Goal: Task Accomplishment & Management: Manage account settings

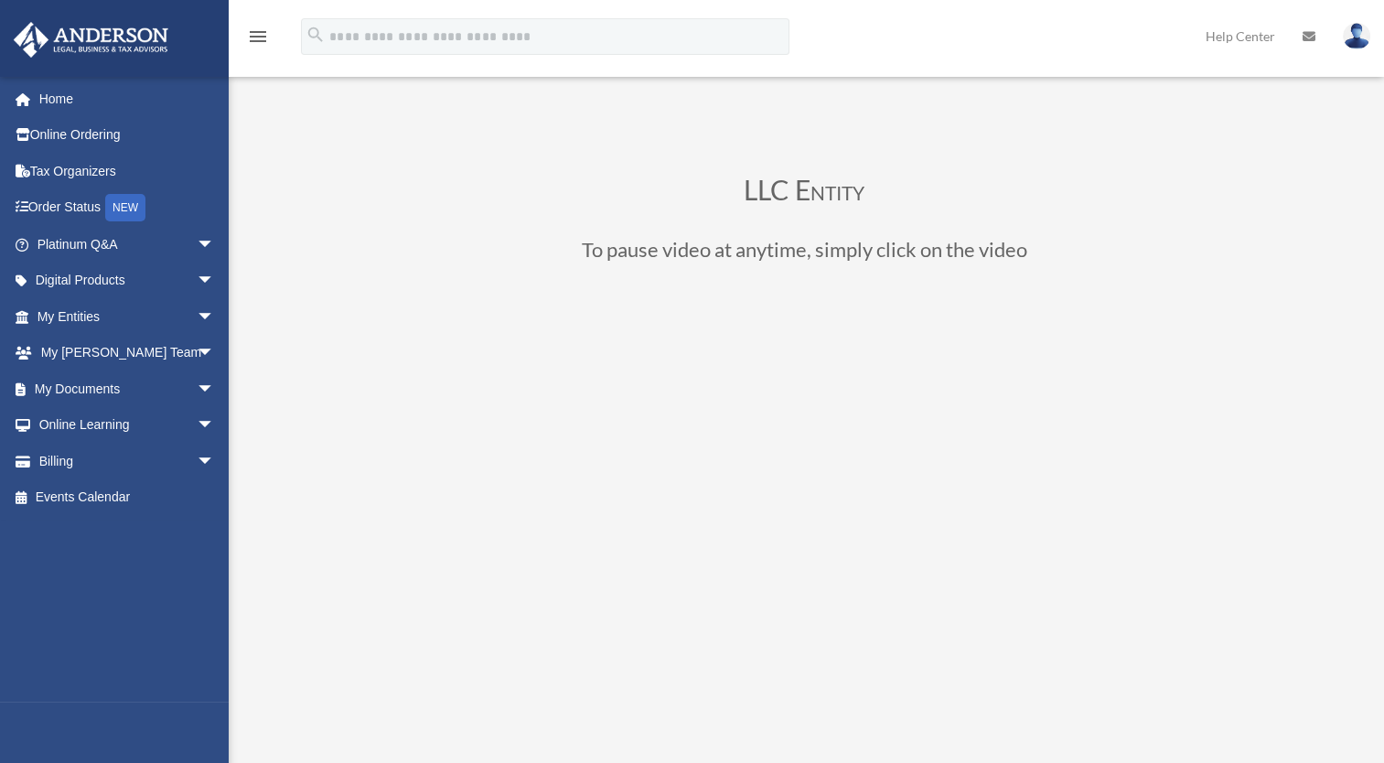
drag, startPoint x: 91, startPoint y: 101, endPoint x: 500, endPoint y: 186, distance: 417.7
click at [91, 101] on link "Home" at bounding box center [128, 99] width 230 height 37
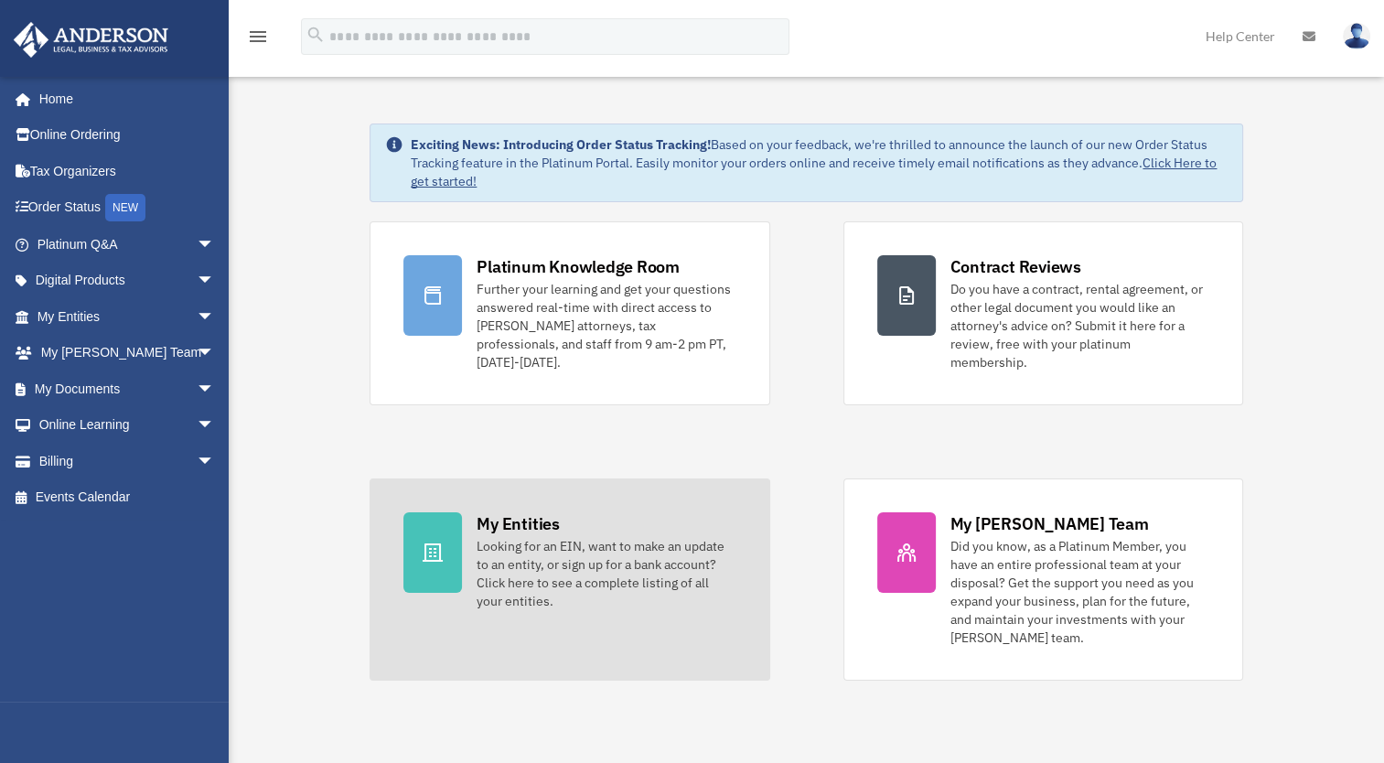
click at [534, 537] on div "Looking for an EIN, want to make an update to an entity, or sign up for a bank …" at bounding box center [606, 573] width 259 height 73
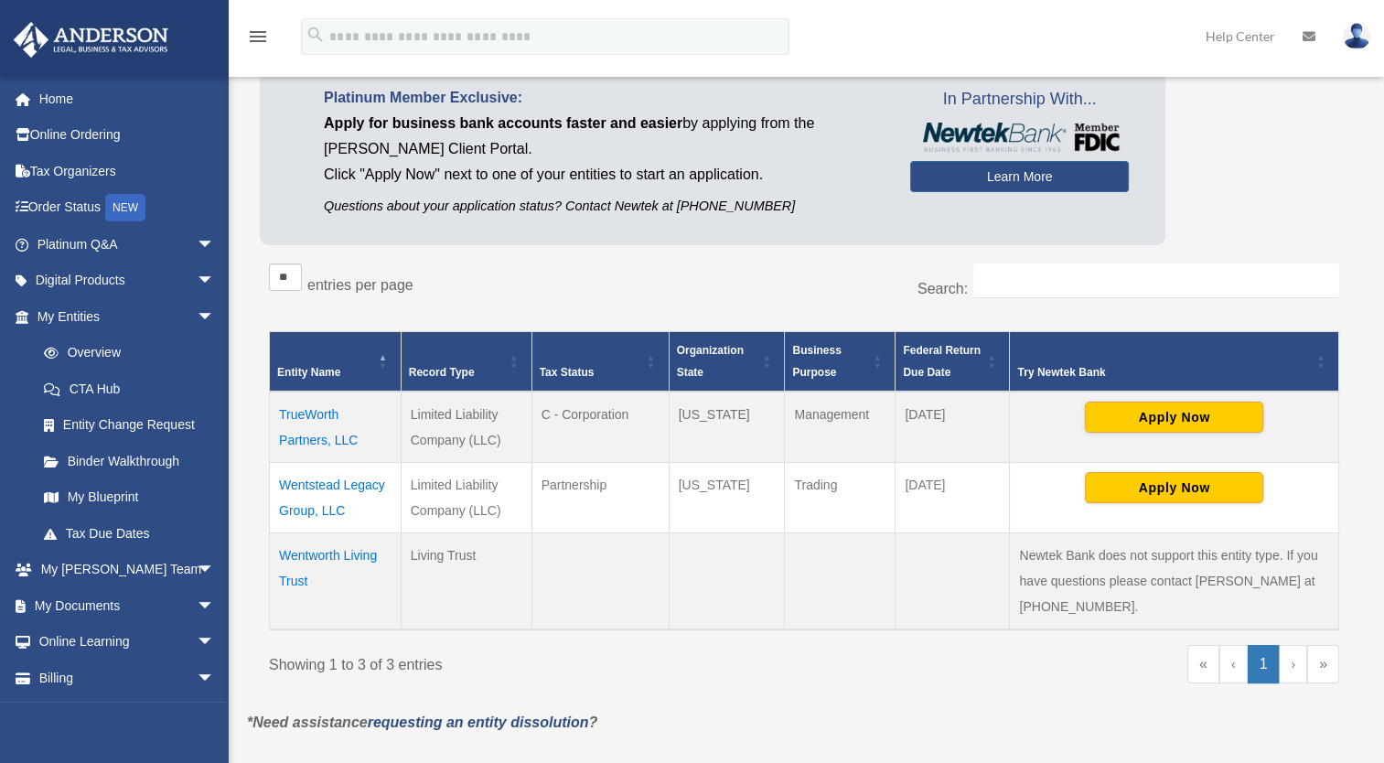
scroll to position [274, 0]
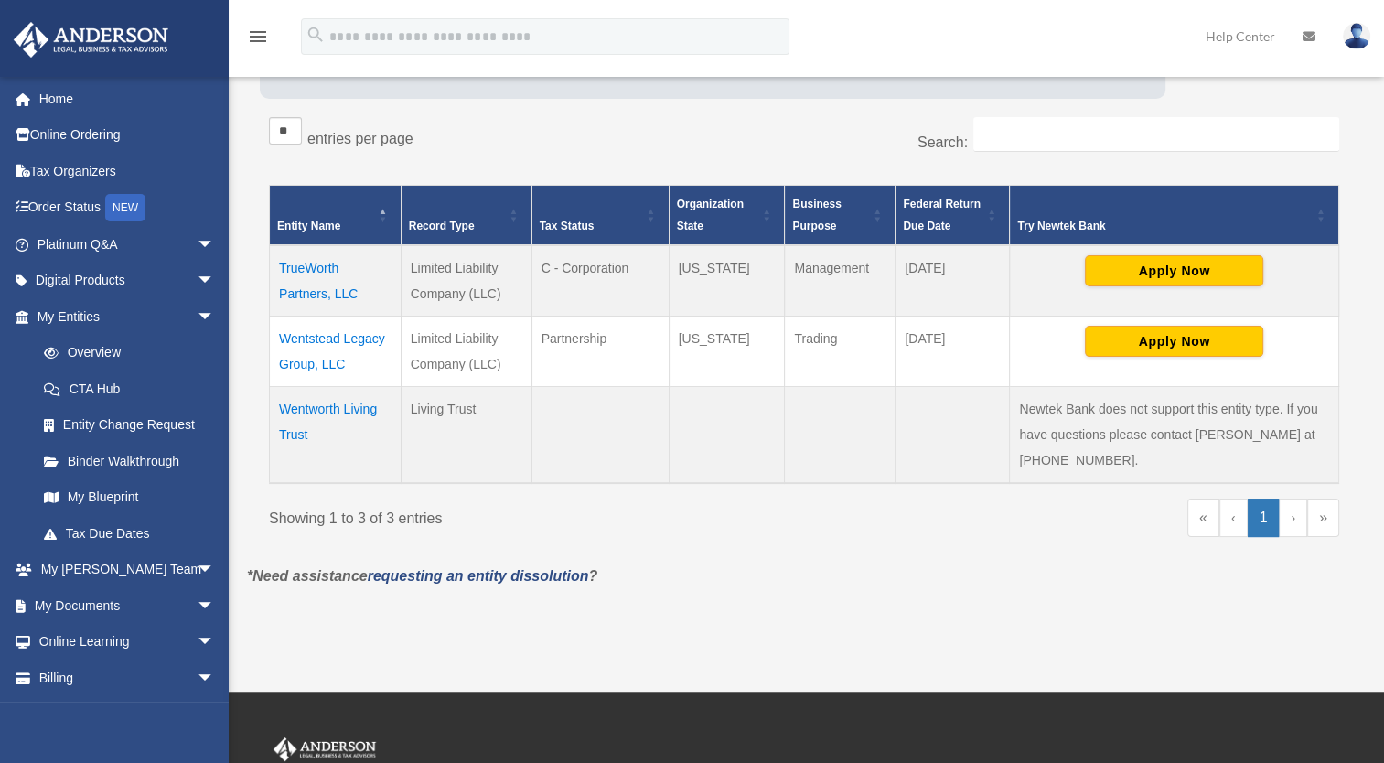
click at [320, 274] on td "TrueWorth Partners, LLC" at bounding box center [336, 280] width 132 height 71
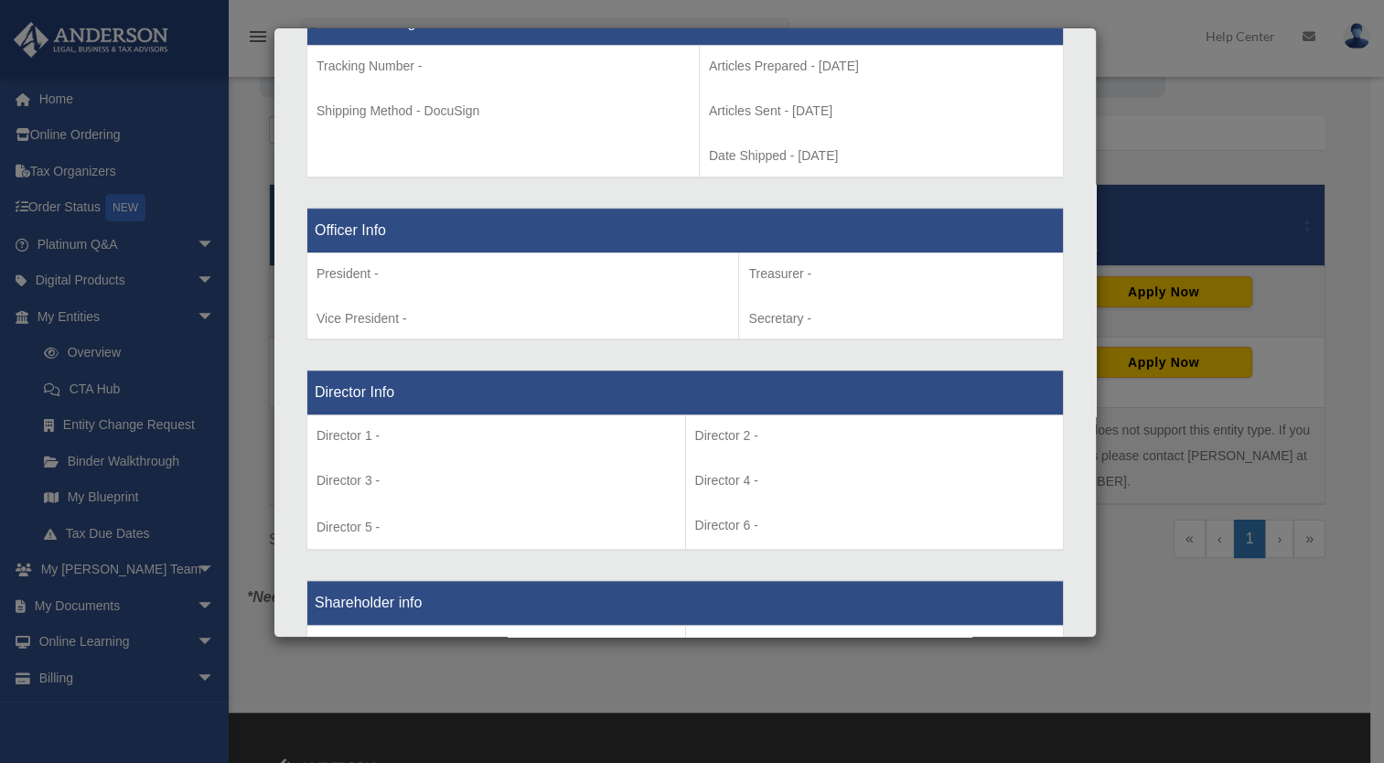
scroll to position [788, 0]
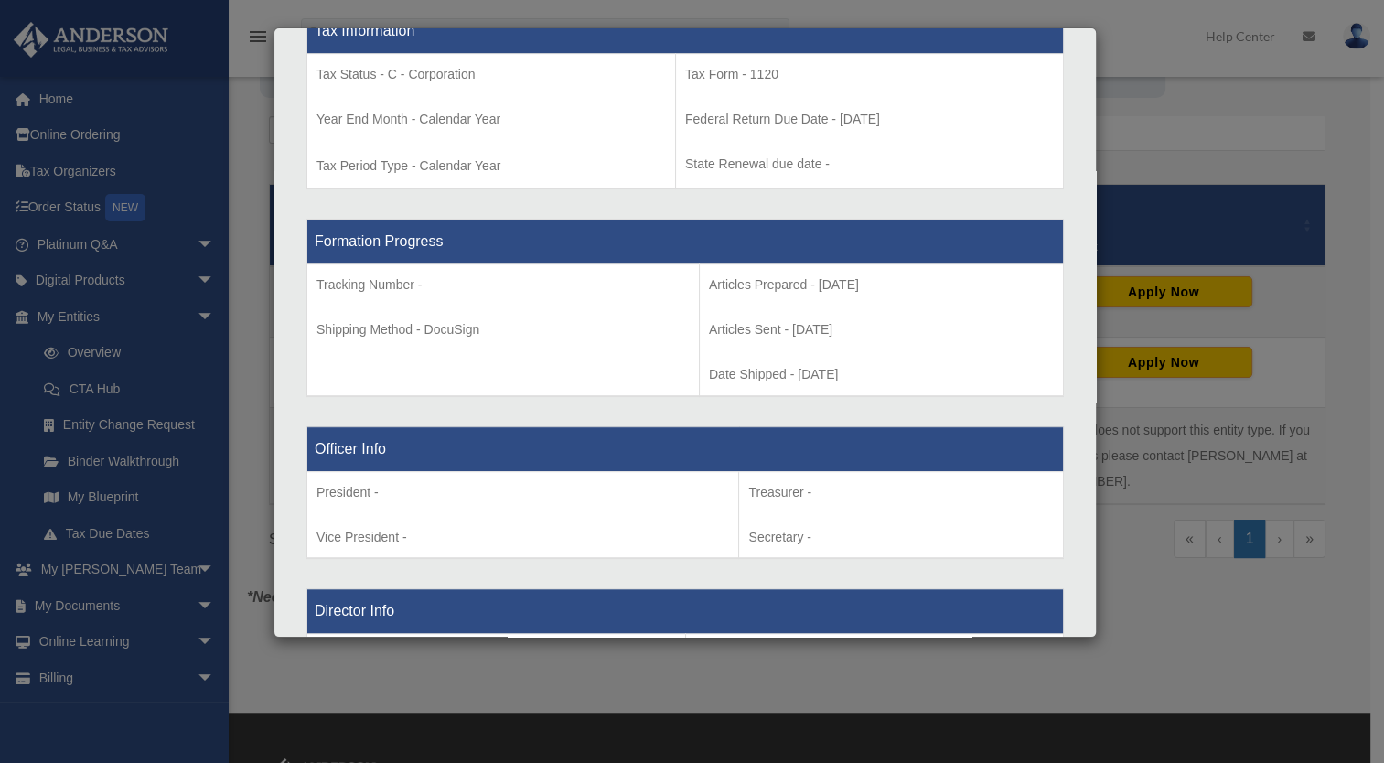
click at [1158, 48] on div "Details × Articles Sent Organizational Date" at bounding box center [692, 381] width 1384 height 763
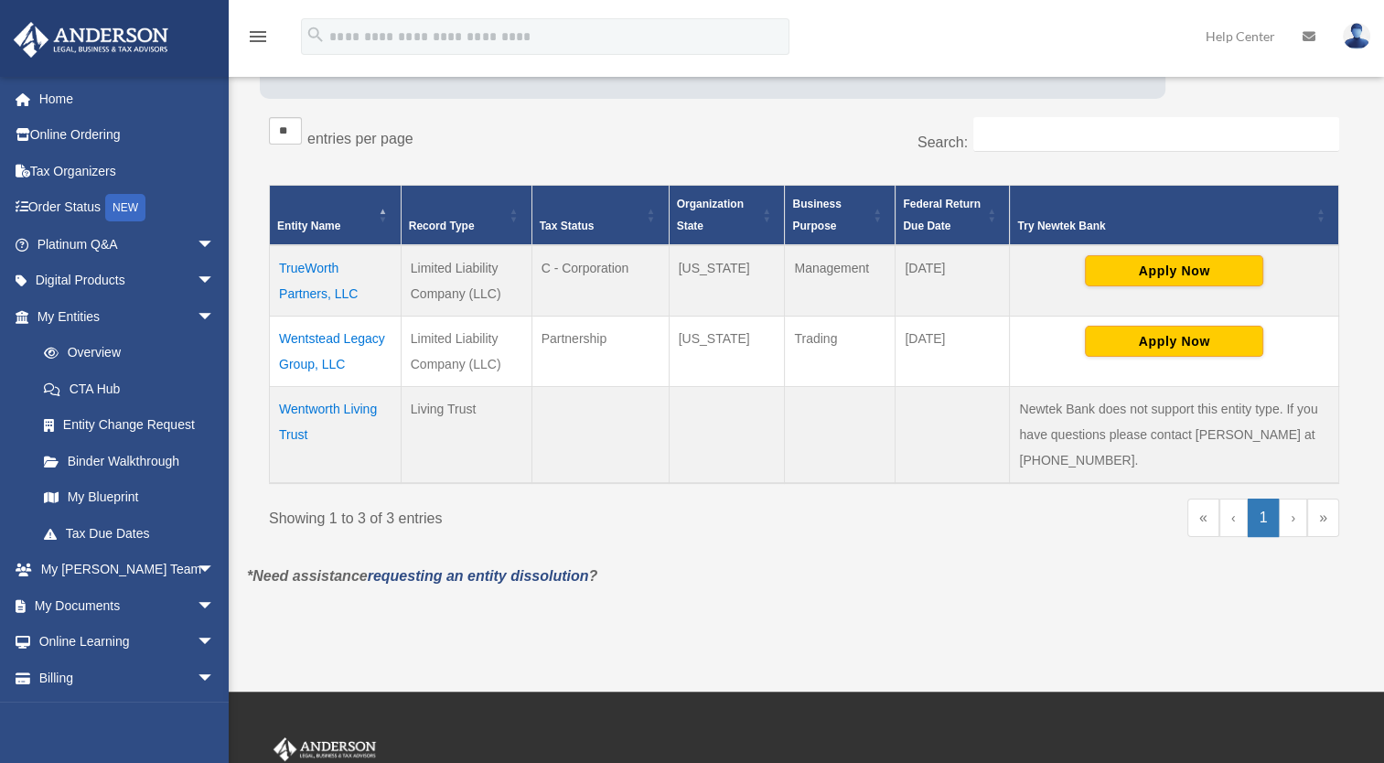
scroll to position [0, 0]
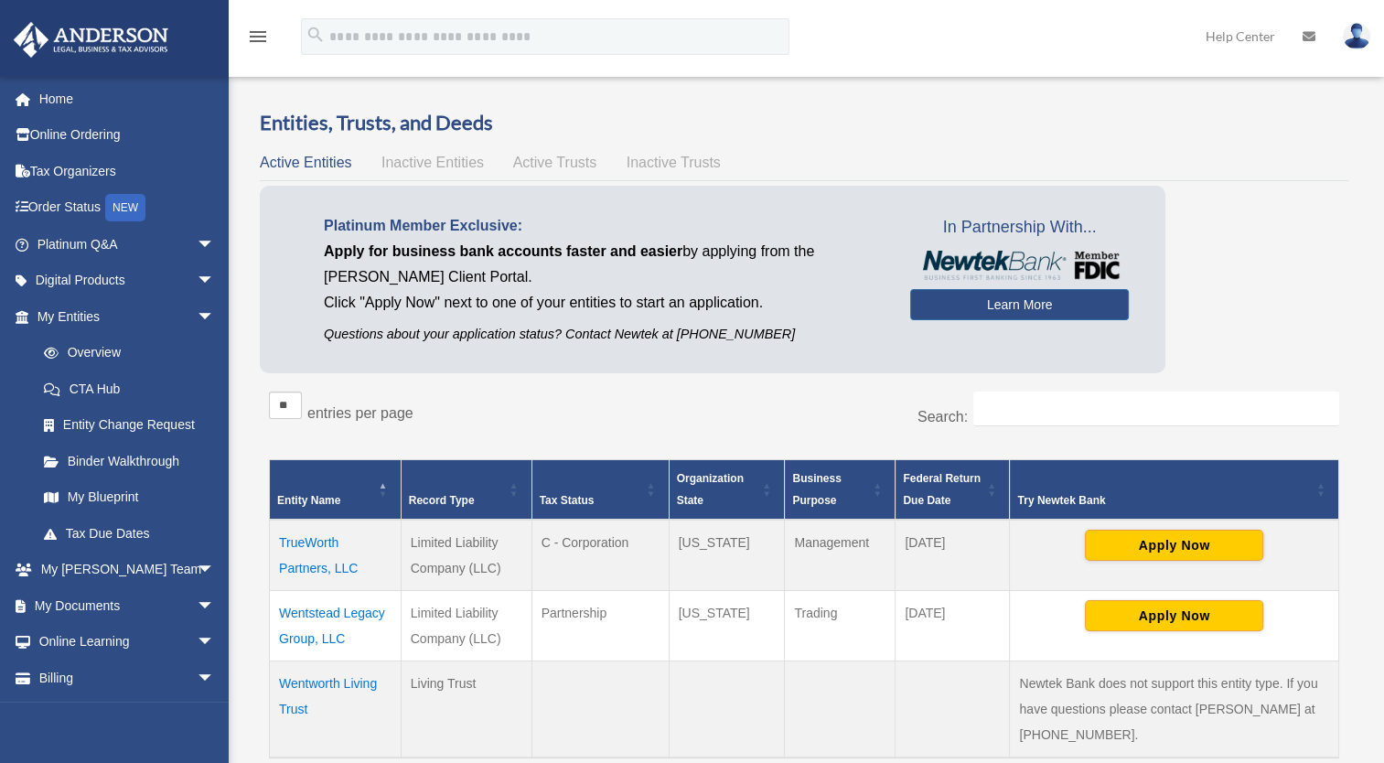
click at [1357, 38] on img at bounding box center [1356, 36] width 27 height 27
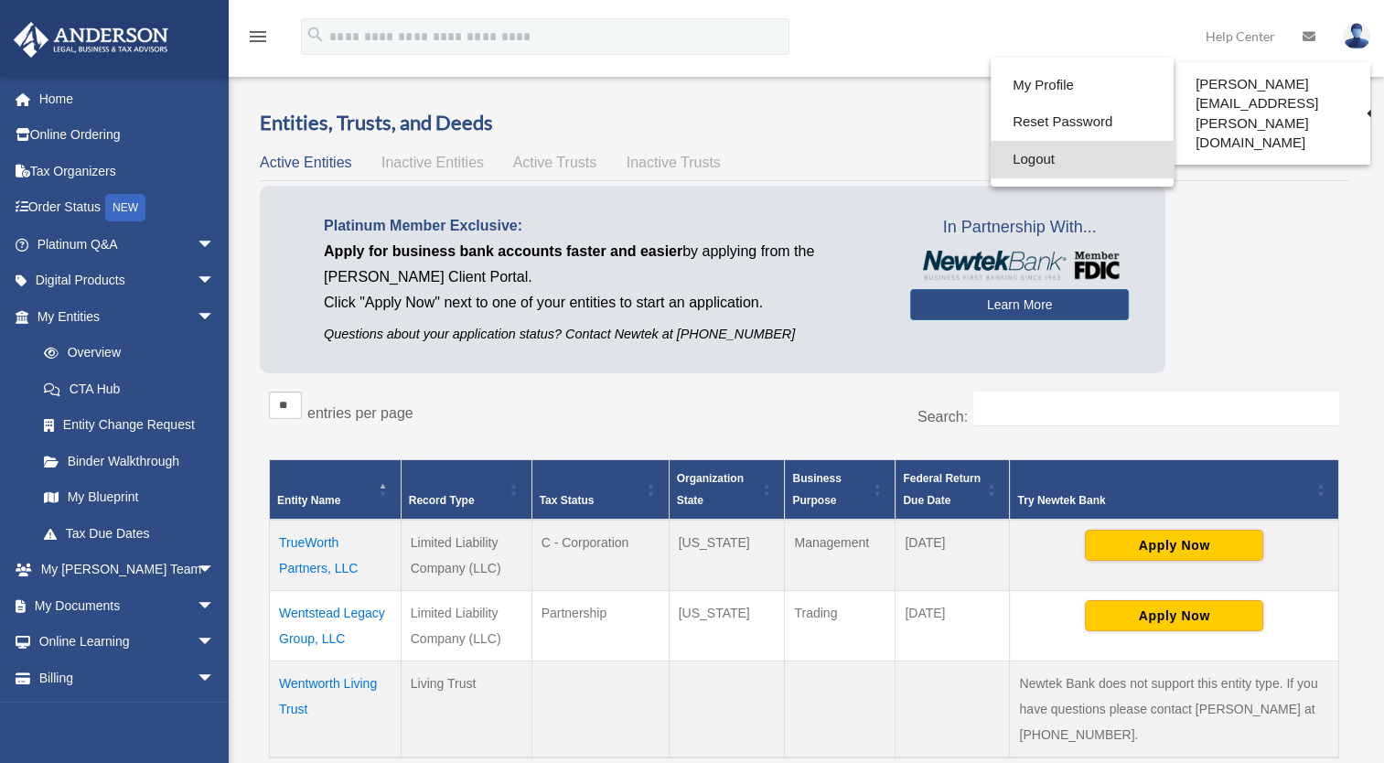
click at [991, 156] on link "Logout" at bounding box center [1082, 160] width 183 height 38
